Goal: Obtain resource: Download file/media

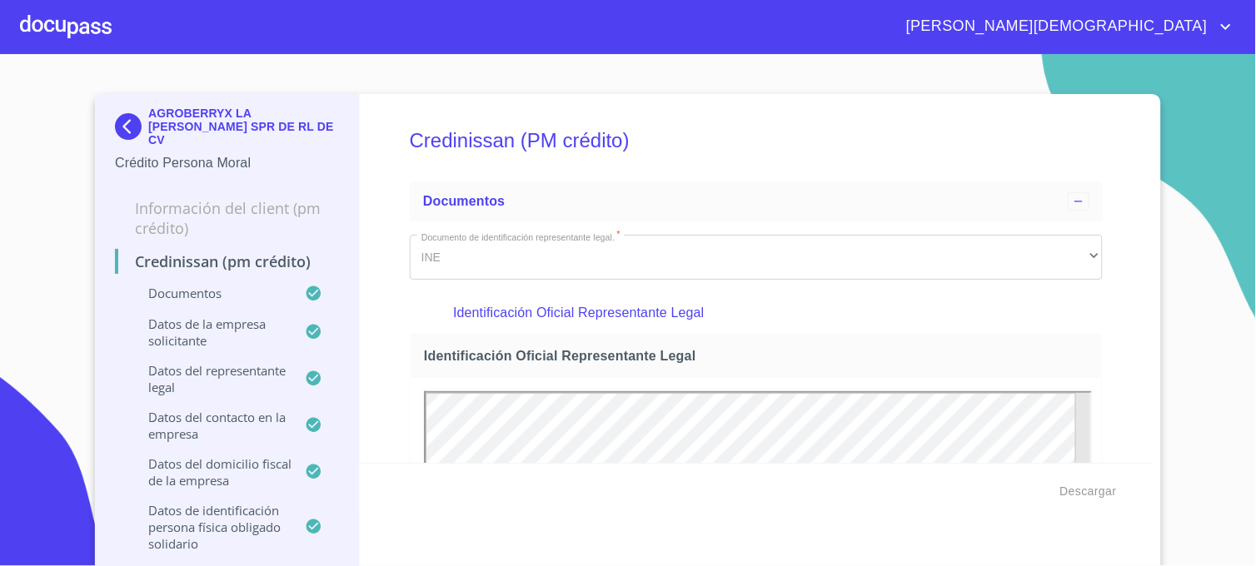
click at [121, 117] on img at bounding box center [131, 126] width 33 height 27
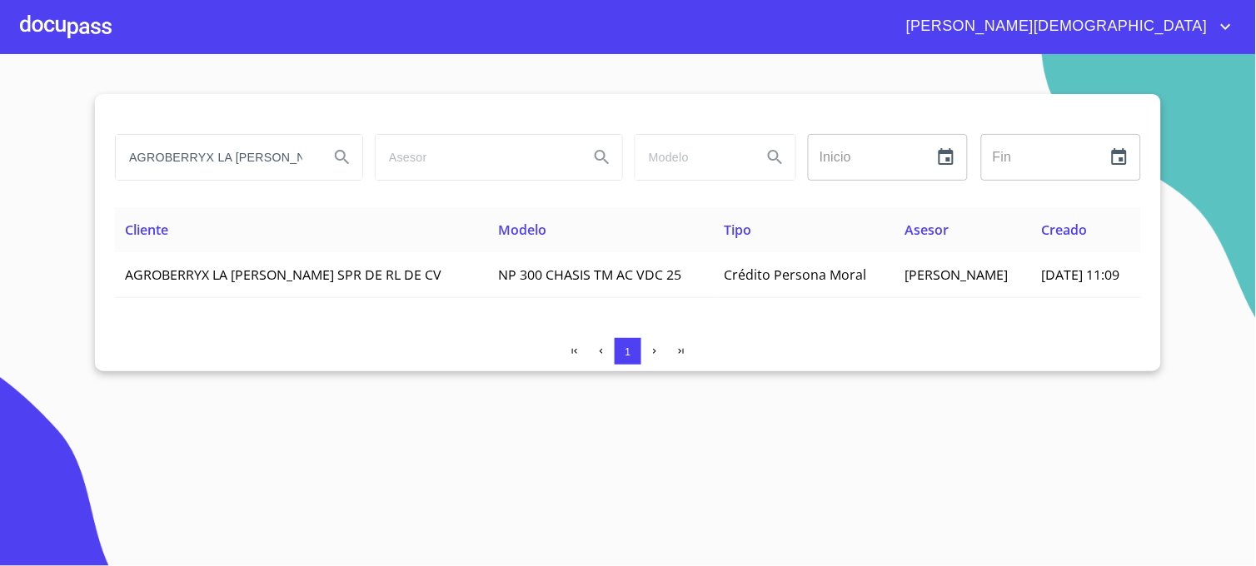
drag, startPoint x: 264, startPoint y: 157, endPoint x: 47, endPoint y: 157, distance: 217.4
click at [47, 157] on section "AGROBERRYX LA [PERSON_NAME] Inicio ​ Fin ​ Cliente Modelo Tipo Asesor Creado AG…" at bounding box center [628, 310] width 1256 height 512
type input "[PERSON_NAME]"
click at [334, 158] on icon "Search" at bounding box center [342, 157] width 20 height 20
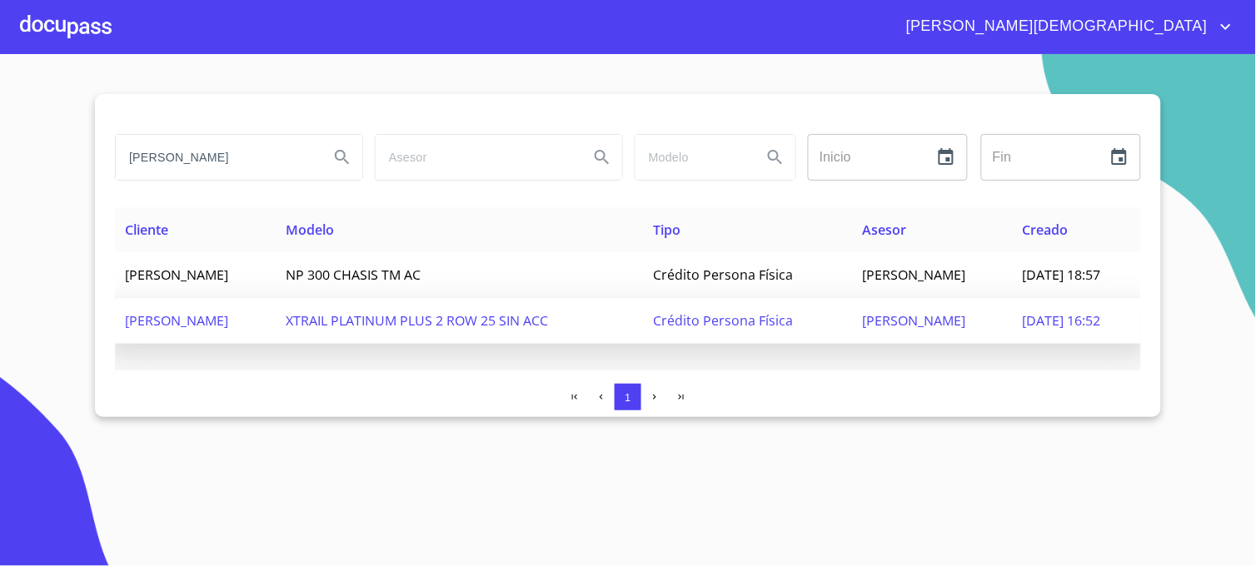
click at [945, 330] on span "[PERSON_NAME]" at bounding box center [913, 321] width 103 height 18
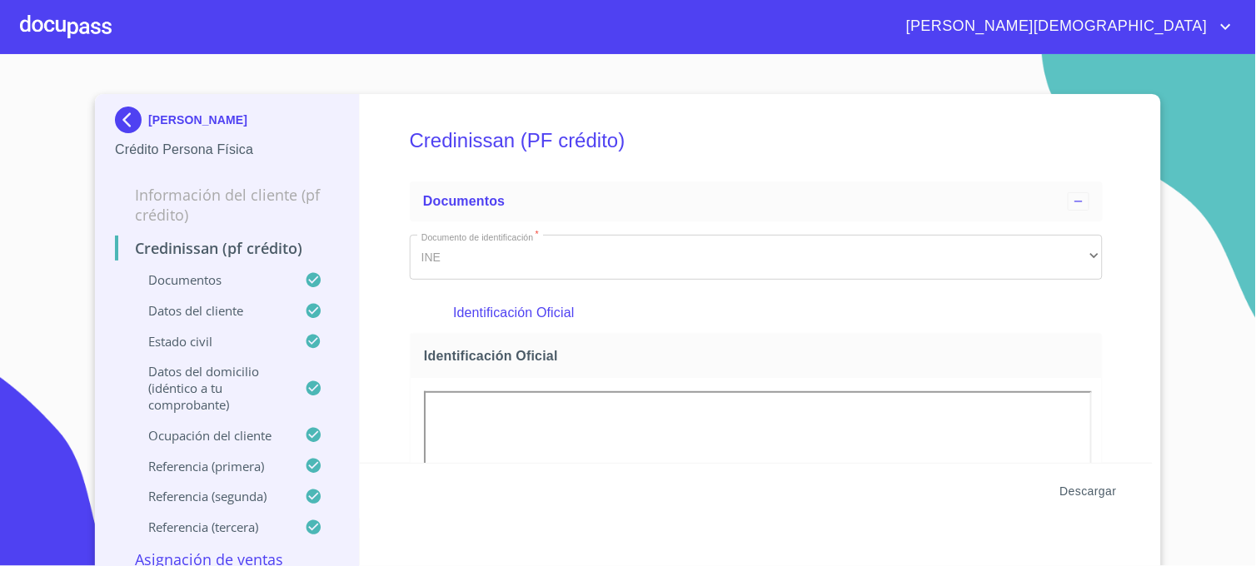
click at [1065, 488] on span "Descargar" at bounding box center [1088, 491] width 57 height 21
